Goal: Task Accomplishment & Management: Manage account settings

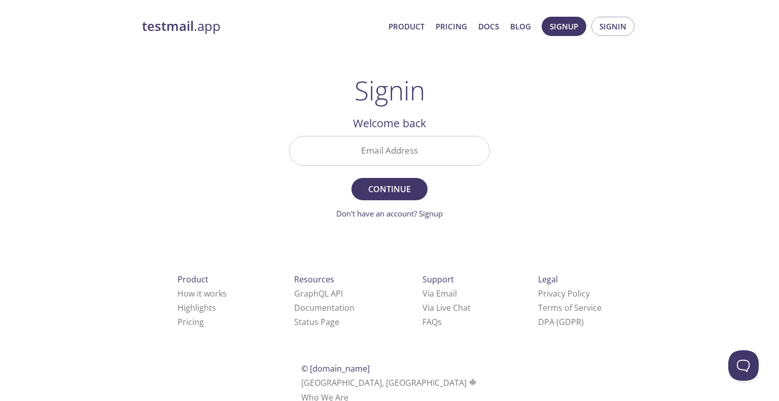
click at [422, 162] on input "Email Address" at bounding box center [389, 150] width 200 height 29
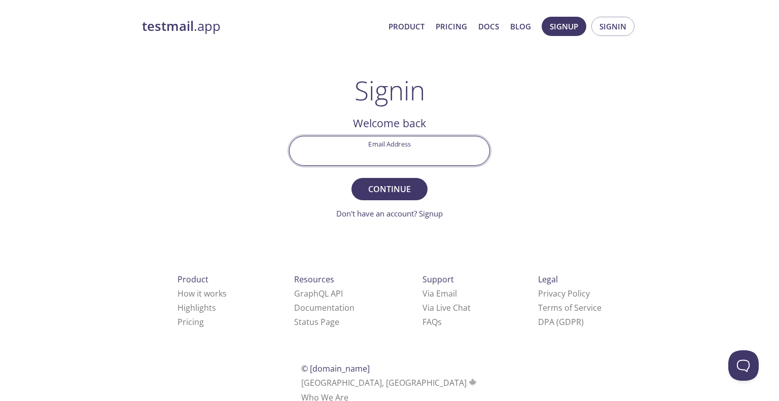
type input "[EMAIL_ADDRESS][PERSON_NAME][DOMAIN_NAME]"
click at [411, 184] on span "Continue" at bounding box center [389, 189] width 54 height 14
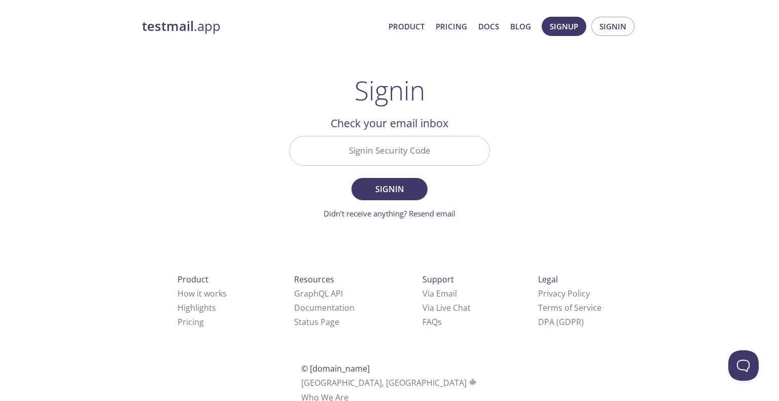
click at [409, 159] on input "Signin Security Code" at bounding box center [389, 150] width 200 height 29
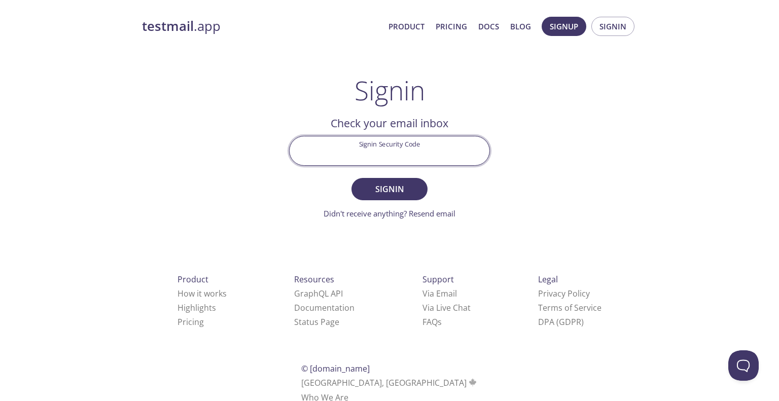
paste input "7KF3MY9"
type input "7KF3MY9"
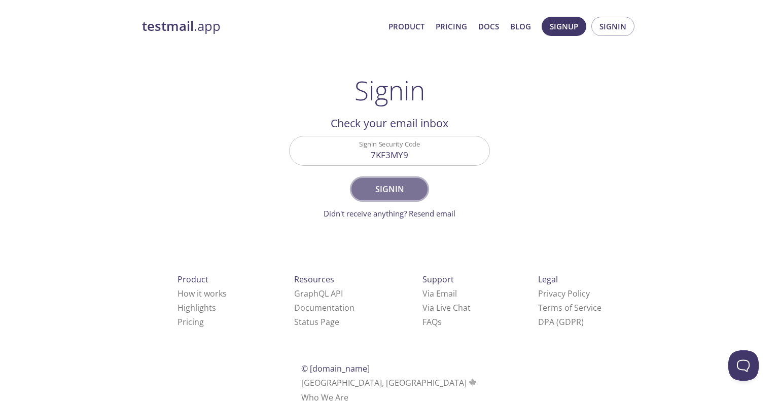
click at [426, 188] on button "Signin" at bounding box center [389, 189] width 76 height 22
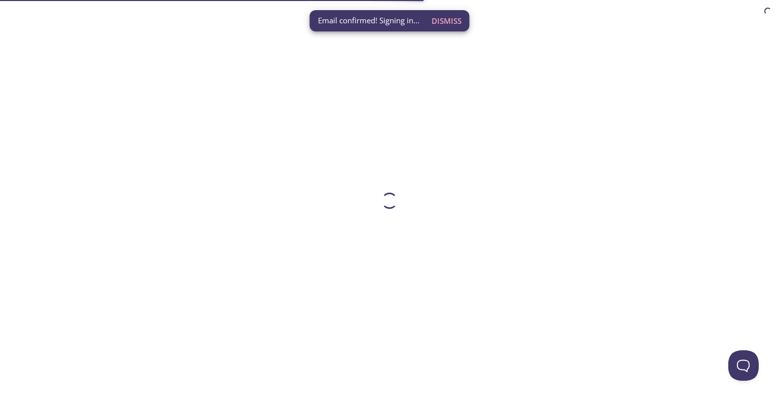
click at [441, 16] on span "Dismiss" at bounding box center [446, 20] width 30 height 13
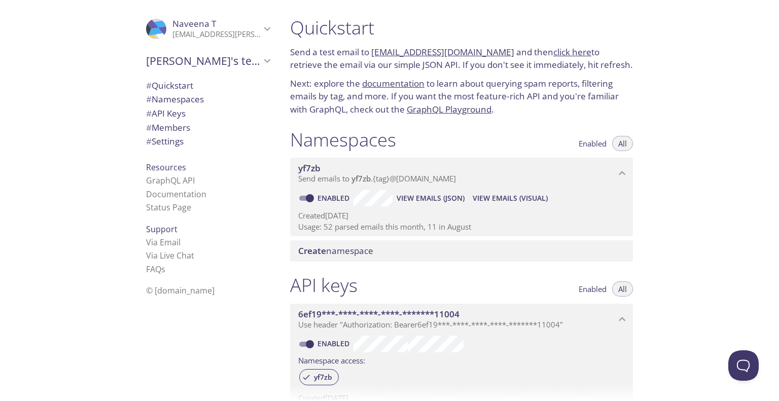
drag, startPoint x: 323, startPoint y: 226, endPoint x: 475, endPoint y: 231, distance: 152.7
click at [475, 231] on p "Usage: 52 parsed emails this month, 11 in August" at bounding box center [461, 227] width 326 height 11
click at [429, 231] on p "Usage: 52 parsed emails this month, 11 in August" at bounding box center [461, 227] width 326 height 11
click at [449, 229] on p "Usage: 52 parsed emails this month, 11 in August" at bounding box center [461, 227] width 326 height 11
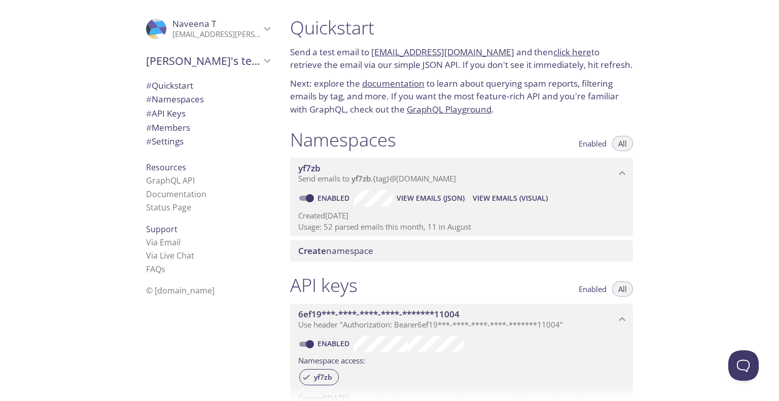
drag, startPoint x: 323, startPoint y: 225, endPoint x: 393, endPoint y: 224, distance: 70.0
click at [391, 224] on p "Usage: 52 parsed emails this month, 11 in August" at bounding box center [461, 227] width 326 height 11
click at [328, 237] on div "Namespaces Enabled All yf7zb Send emails to yf7zb . {tag} @[DOMAIN_NAME] Enable…" at bounding box center [461, 195] width 359 height 146
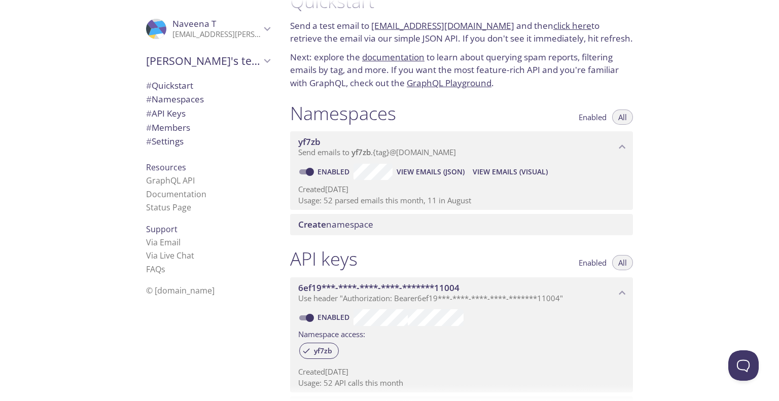
scroll to position [51, 0]
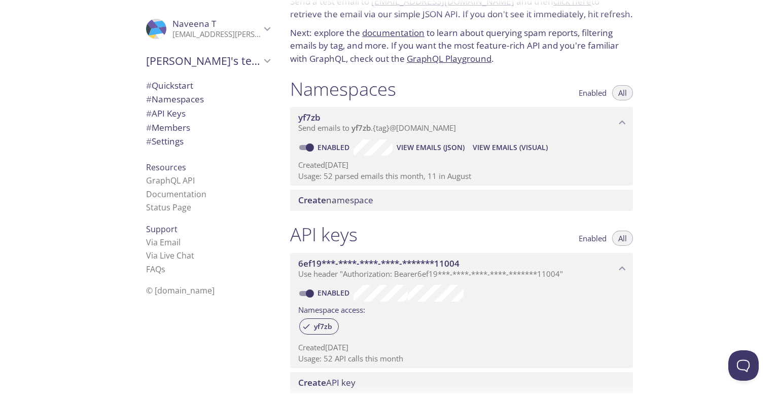
click at [236, 23] on span "[PERSON_NAME]" at bounding box center [216, 23] width 88 height 11
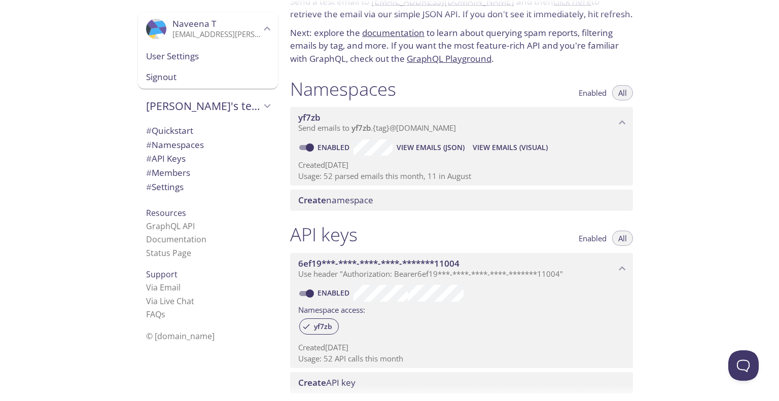
click at [164, 83] on span "Signout" at bounding box center [208, 76] width 124 height 13
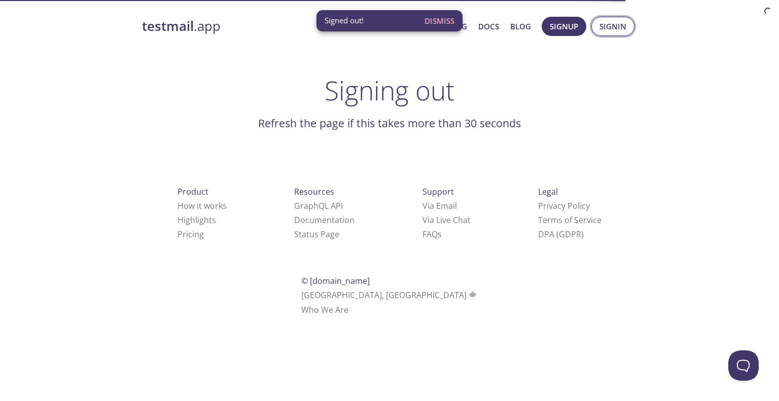
click at [604, 25] on span "Signin" at bounding box center [612, 26] width 27 height 13
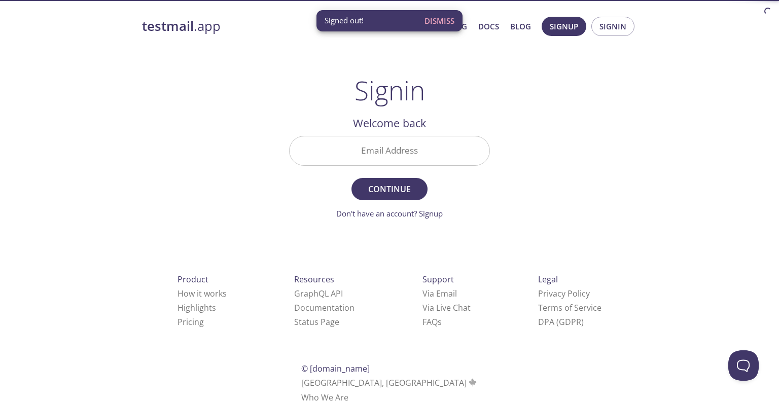
click at [382, 153] on input "Email Address" at bounding box center [389, 150] width 200 height 29
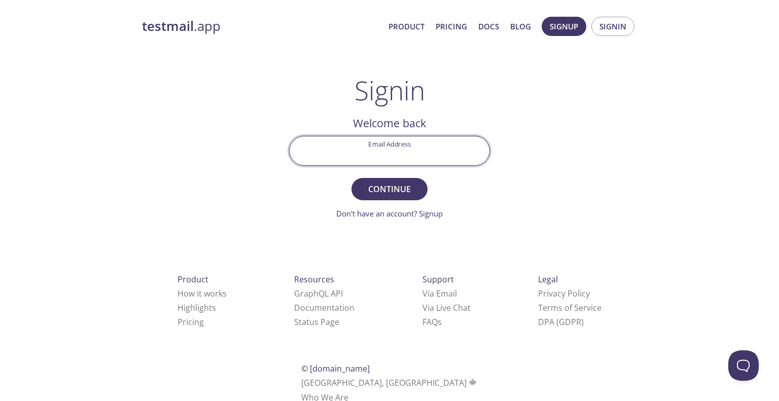
type input "[EMAIL_ADDRESS][DOMAIN_NAME]"
click at [389, 182] on span "Continue" at bounding box center [389, 189] width 54 height 14
click at [389, 163] on input "Signin Security Code" at bounding box center [389, 150] width 200 height 29
type input "3HA16Y5"
click at [424, 185] on button "Signin" at bounding box center [389, 189] width 76 height 22
